Goal: Task Accomplishment & Management: Use online tool/utility

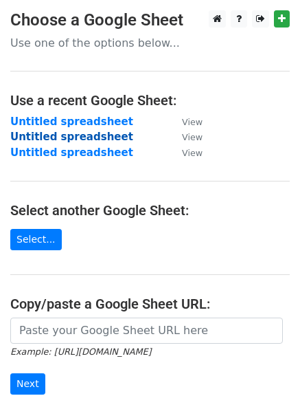
click at [56, 139] on strong "Untitled spreadsheet" at bounding box center [71, 137] width 123 height 12
click at [64, 160] on td "Untitled spreadsheet" at bounding box center [89, 153] width 158 height 16
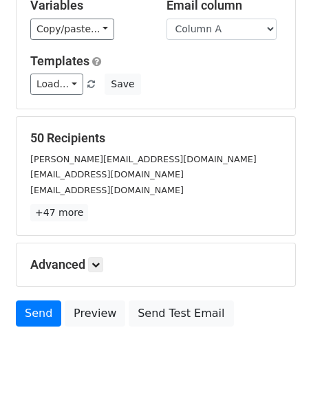
scroll to position [89, 0]
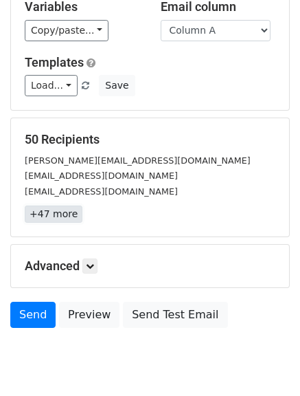
click at [44, 214] on link "+47 more" at bounding box center [54, 213] width 58 height 17
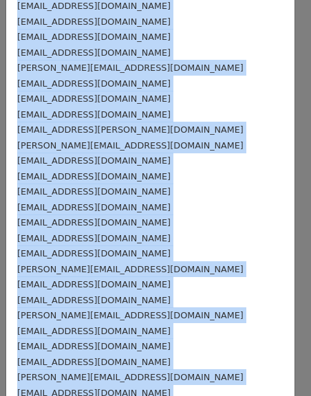
scroll to position [502, 0]
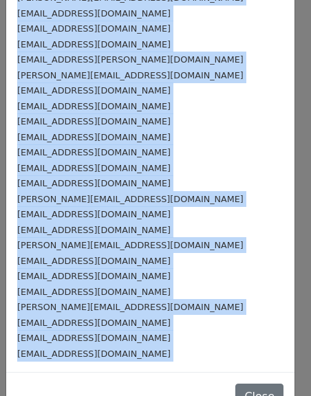
drag, startPoint x: 14, startPoint y: 63, endPoint x: 93, endPoint y: 396, distance: 341.7
click at [93, 395] on html "New Campaign Daily emails left: 50 Google Sheet: Untitled spreadsheet Variables…" at bounding box center [155, 178] width 311 height 534
copy form "[PERSON_NAME][EMAIL_ADDRESS][DOMAIN_NAME] [DOMAIN_NAME][EMAIL_ADDRESS][DOMAIN_N…"
